Goal: Information Seeking & Learning: Learn about a topic

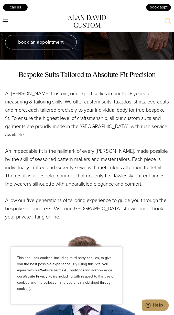
scroll to position [178, 0]
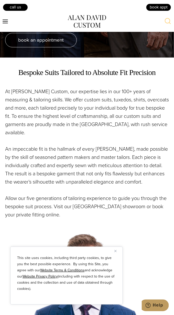
click at [116, 252] on img "Close" at bounding box center [116, 251] width 2 height 2
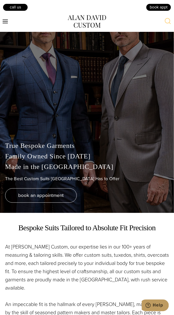
scroll to position [0, 0]
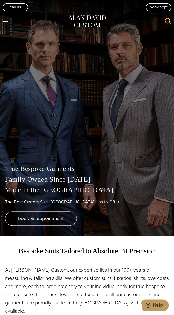
click at [9, 21] on button "Toggle Menu" at bounding box center [5, 21] width 11 height 9
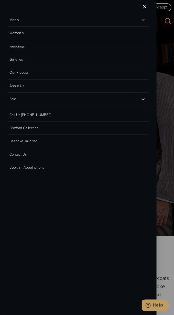
click at [69, 197] on div "Men’s Toggle child menu Custom Suits Custom Tuxedos Custom Sports Coats Custom …" at bounding box center [78, 157] width 157 height 315
click at [166, 140] on div at bounding box center [87, 157] width 174 height 315
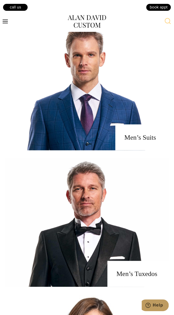
scroll to position [382, 0]
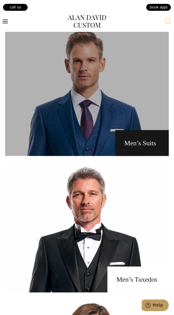
click at [77, 121] on link "men's suits" at bounding box center [87, 92] width 164 height 128
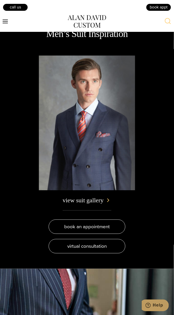
scroll to position [1260, 0]
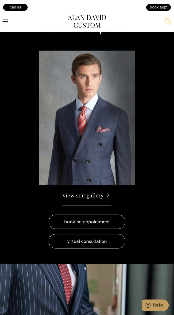
click at [91, 200] on span "view suit gallery" at bounding box center [83, 195] width 41 height 10
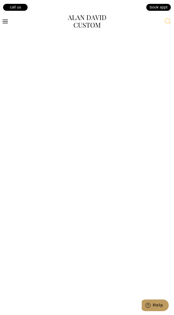
scroll to position [2663, 0]
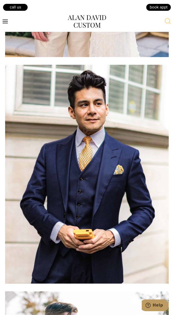
click at [41, 242] on img at bounding box center [87, 174] width 164 height 219
click at [86, 234] on img at bounding box center [87, 174] width 164 height 219
click at [63, 242] on img at bounding box center [87, 174] width 164 height 219
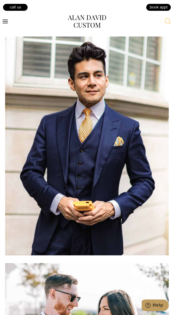
scroll to position [2690, 0]
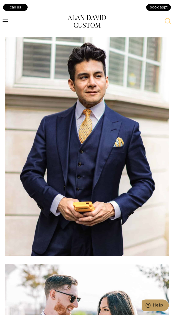
click at [50, 199] on img at bounding box center [87, 146] width 164 height 219
click at [77, 214] on img at bounding box center [87, 146] width 164 height 219
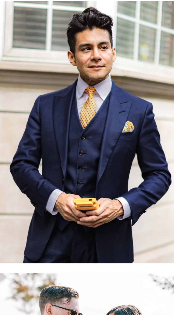
click at [83, 201] on img at bounding box center [87, 146] width 164 height 219
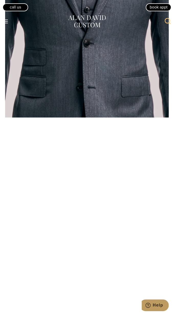
scroll to position [0, 0]
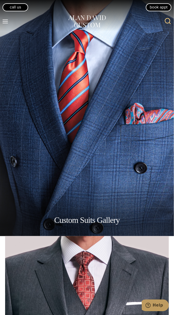
click at [6, 21] on icon "Open menu" at bounding box center [5, 21] width 5 height 4
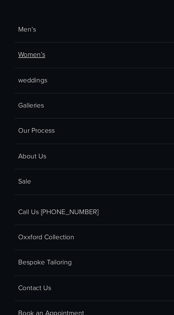
click at [13, 37] on link "Women’s" at bounding box center [79, 33] width 142 height 13
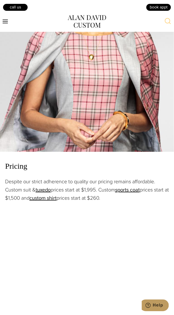
scroll to position [854, 0]
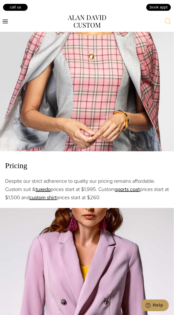
click at [16, 172] on span "Pricing" at bounding box center [87, 165] width 164 height 12
click at [12, 170] on div "Pricing Despite our strict adherence to quality our pricing remains affordable.…" at bounding box center [87, 97] width 174 height 209
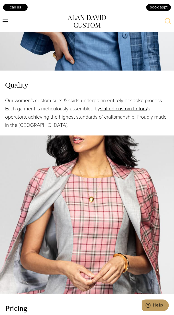
scroll to position [711, 0]
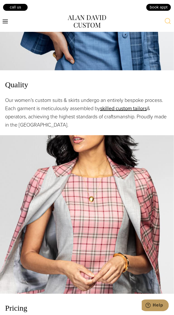
click at [40, 208] on img at bounding box center [87, 214] width 174 height 158
click at [50, 218] on img at bounding box center [87, 214] width 174 height 158
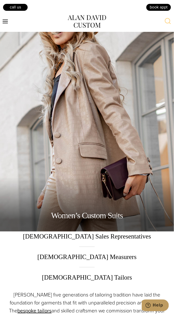
scroll to position [0, 0]
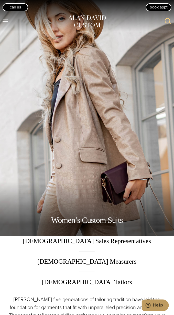
click at [9, 22] on button "Toggle Menu" at bounding box center [5, 21] width 11 height 9
